Goal: Information Seeking & Learning: Learn about a topic

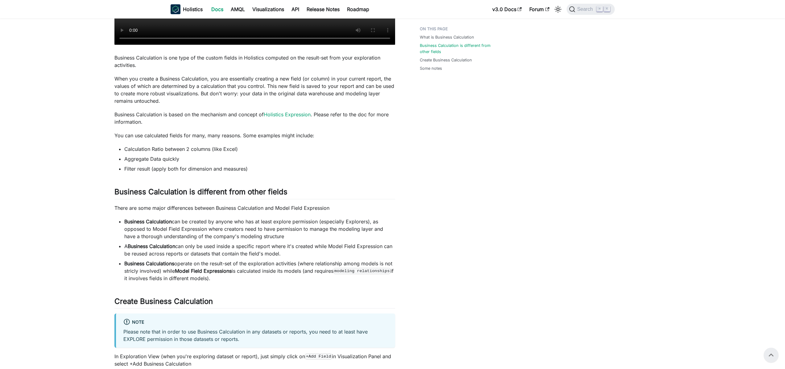
scroll to position [231, 0]
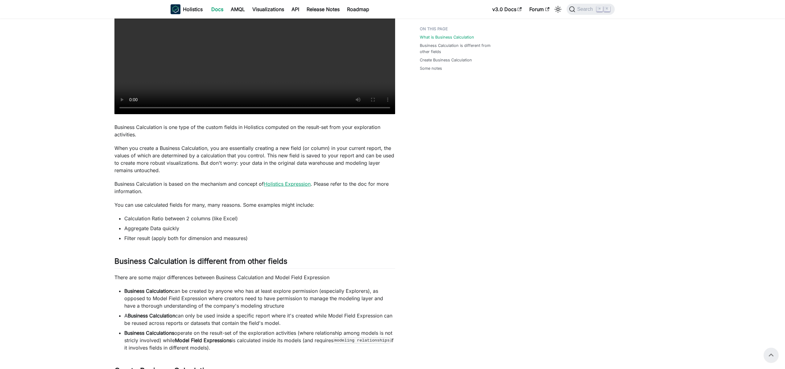
click at [305, 185] on link "Holistics Expression" at bounding box center [287, 184] width 47 height 6
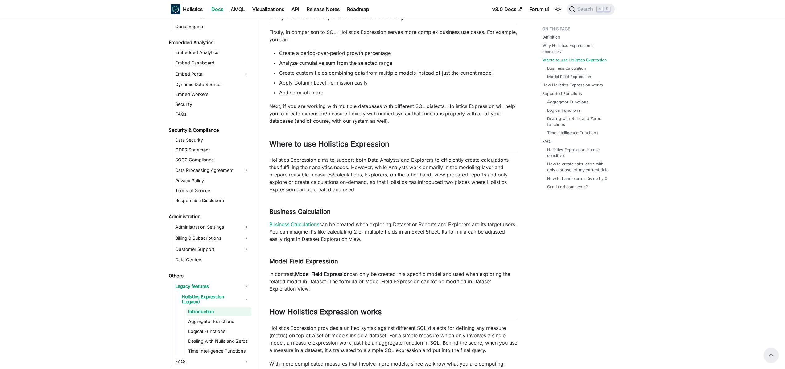
scroll to position [33, 0]
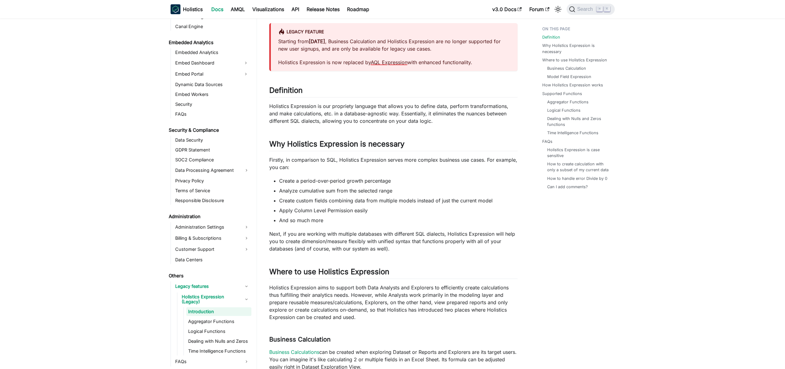
click at [396, 60] on link "AQL Expression" at bounding box center [389, 62] width 37 height 6
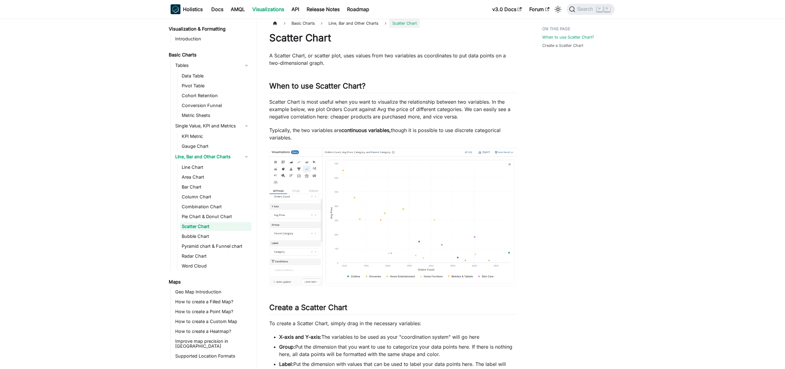
scroll to position [5, 0]
